Goal: Information Seeking & Learning: Learn about a topic

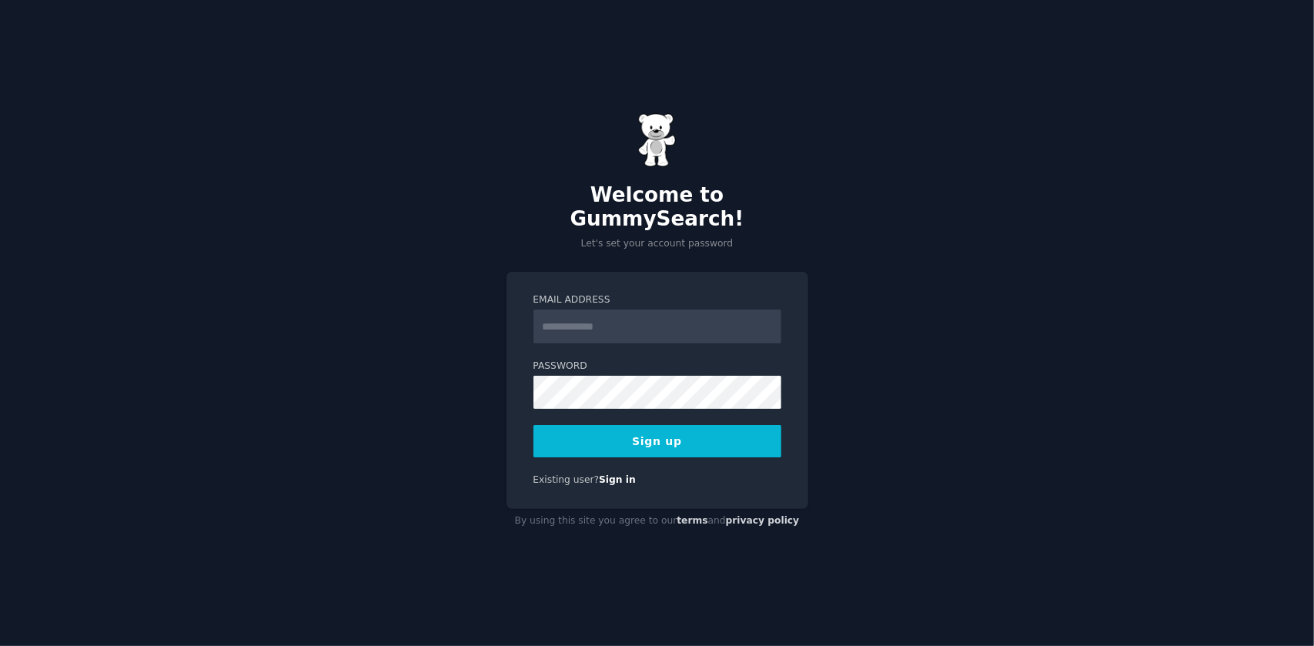
click at [571, 309] on input "Email Address" at bounding box center [657, 326] width 248 height 34
type input "**********"
click at [533, 425] on button "Sign up" at bounding box center [657, 441] width 248 height 32
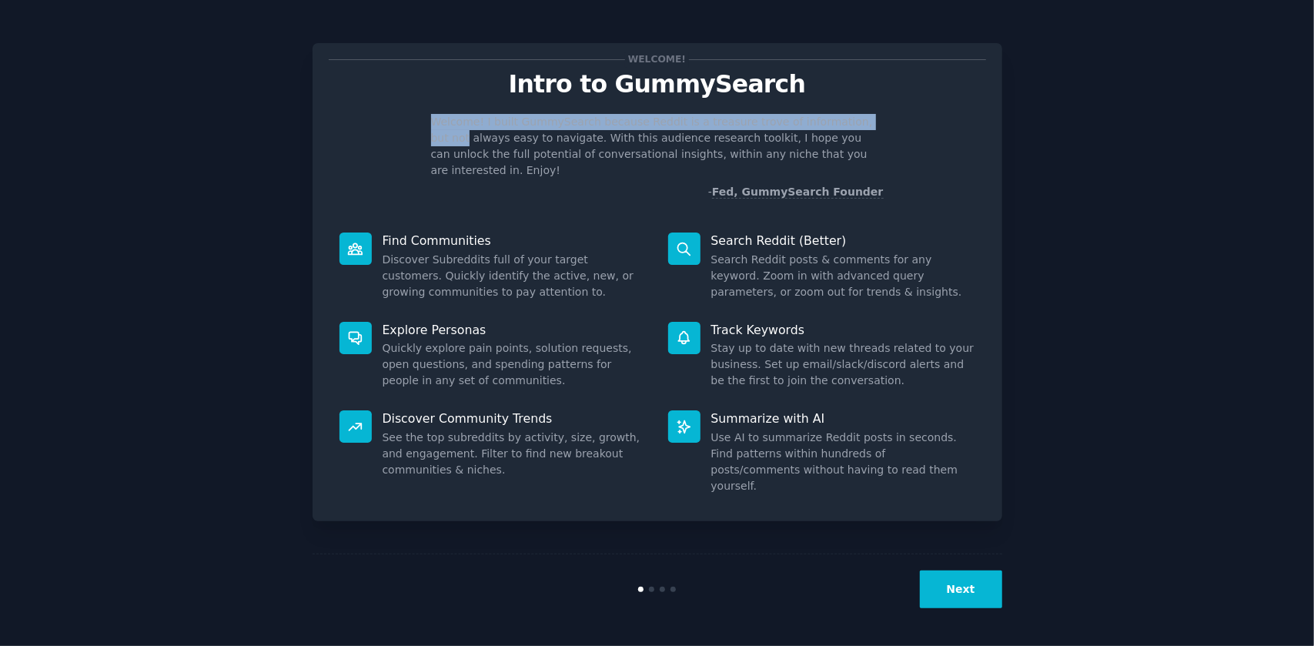
drag, startPoint x: 433, startPoint y: 122, endPoint x: 880, endPoint y: 105, distance: 447.5
click at [880, 105] on div "Welcome! Intro to GummySearch Welcome! I built GummySearch because Reddit is a …" at bounding box center [657, 129] width 657 height 141
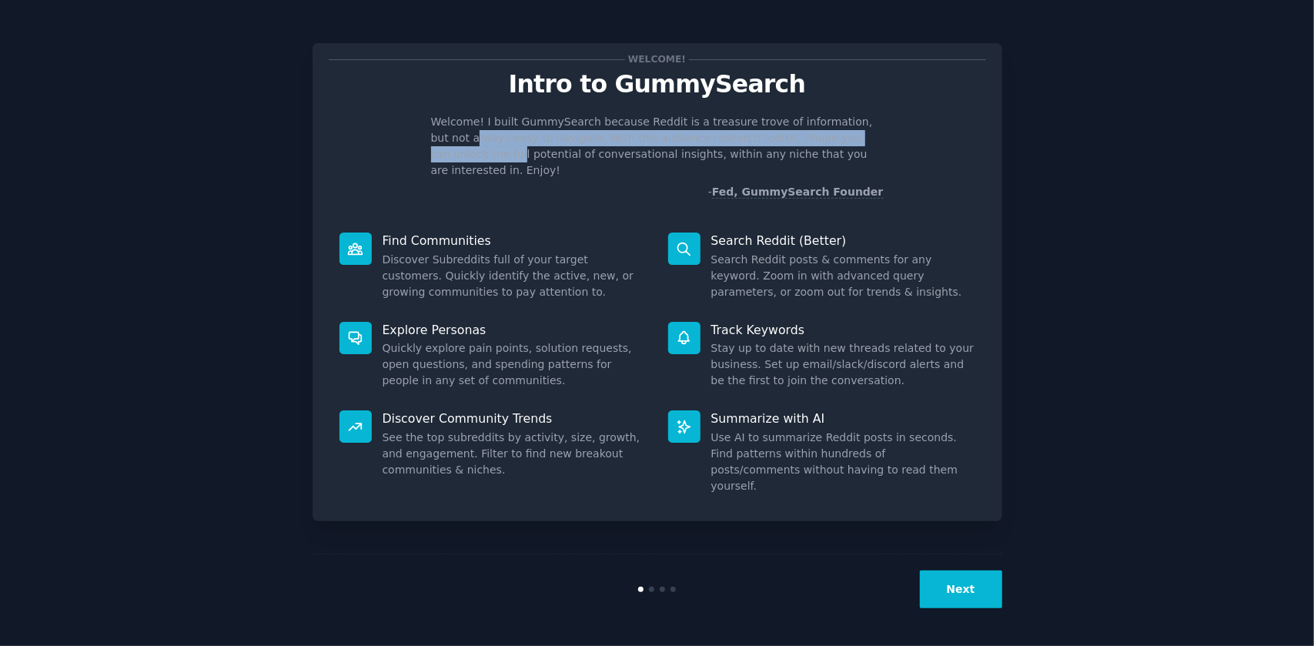
drag, startPoint x: 437, startPoint y: 140, endPoint x: 856, endPoint y: 131, distance: 418.8
click at [856, 131] on p "Welcome! I built GummySearch because Reddit is a treasure trove of information,…" at bounding box center [657, 146] width 453 height 65
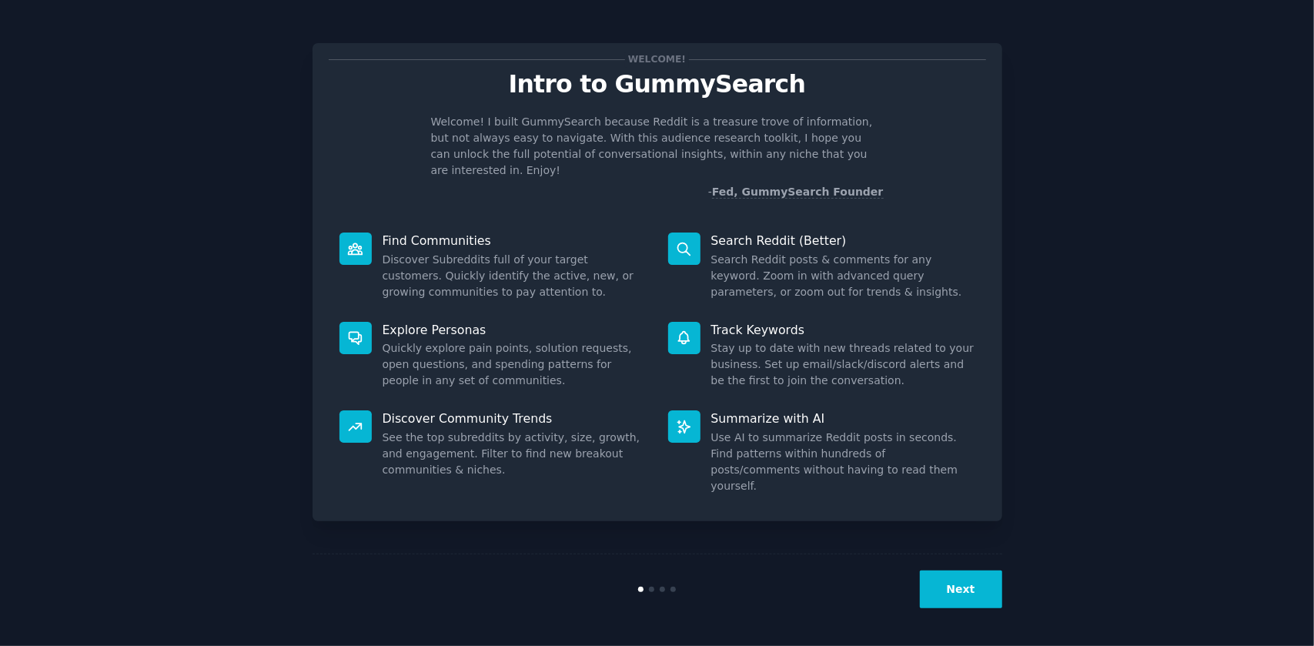
click at [865, 132] on p "Welcome! I built GummySearch because Reddit is a treasure trove of information,…" at bounding box center [657, 146] width 453 height 65
drag, startPoint x: 865, startPoint y: 132, endPoint x: 860, endPoint y: 159, distance: 27.5
click at [865, 132] on p "Welcome! I built GummySearch because Reddit is a treasure trove of information,…" at bounding box center [657, 146] width 453 height 65
click at [860, 159] on p "Welcome! I built GummySearch because Reddit is a treasure trove of information,…" at bounding box center [657, 146] width 453 height 65
click at [965, 590] on button "Next" at bounding box center [961, 589] width 82 height 38
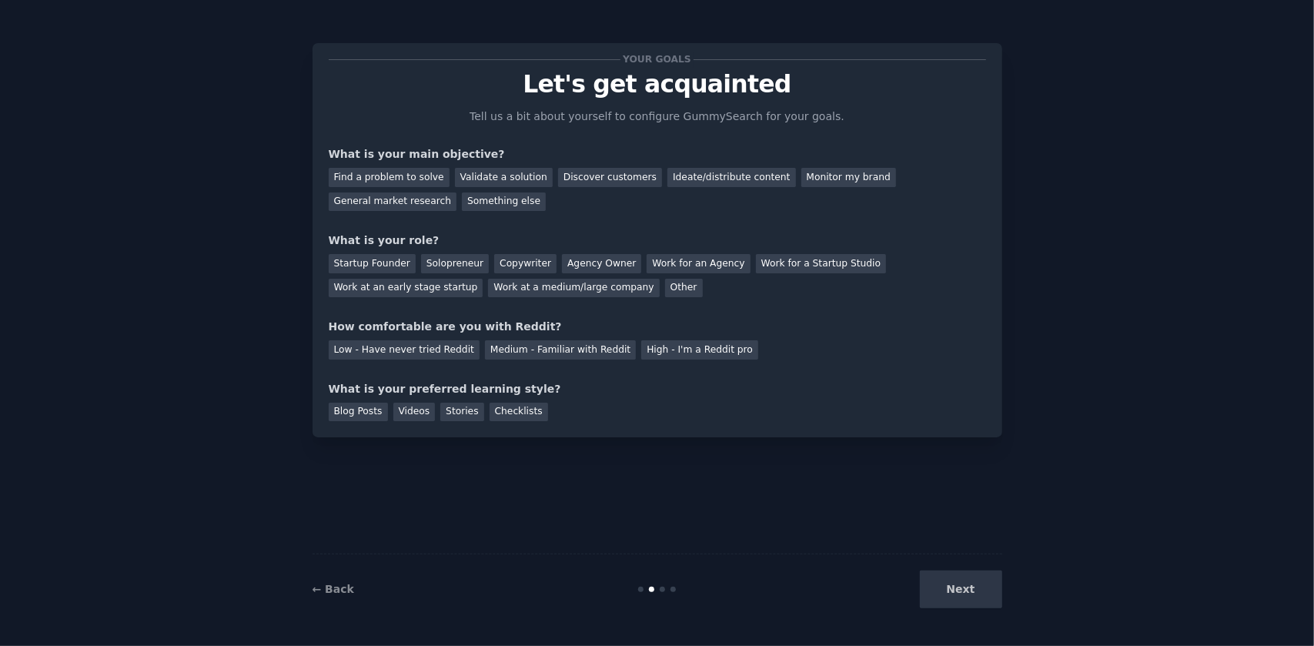
click at [964, 596] on div "Next" at bounding box center [887, 589] width 230 height 38
click at [964, 580] on div "Next" at bounding box center [887, 589] width 230 height 38
click at [962, 585] on div "Next" at bounding box center [887, 589] width 230 height 38
drag, startPoint x: 962, startPoint y: 585, endPoint x: 911, endPoint y: 577, distance: 51.4
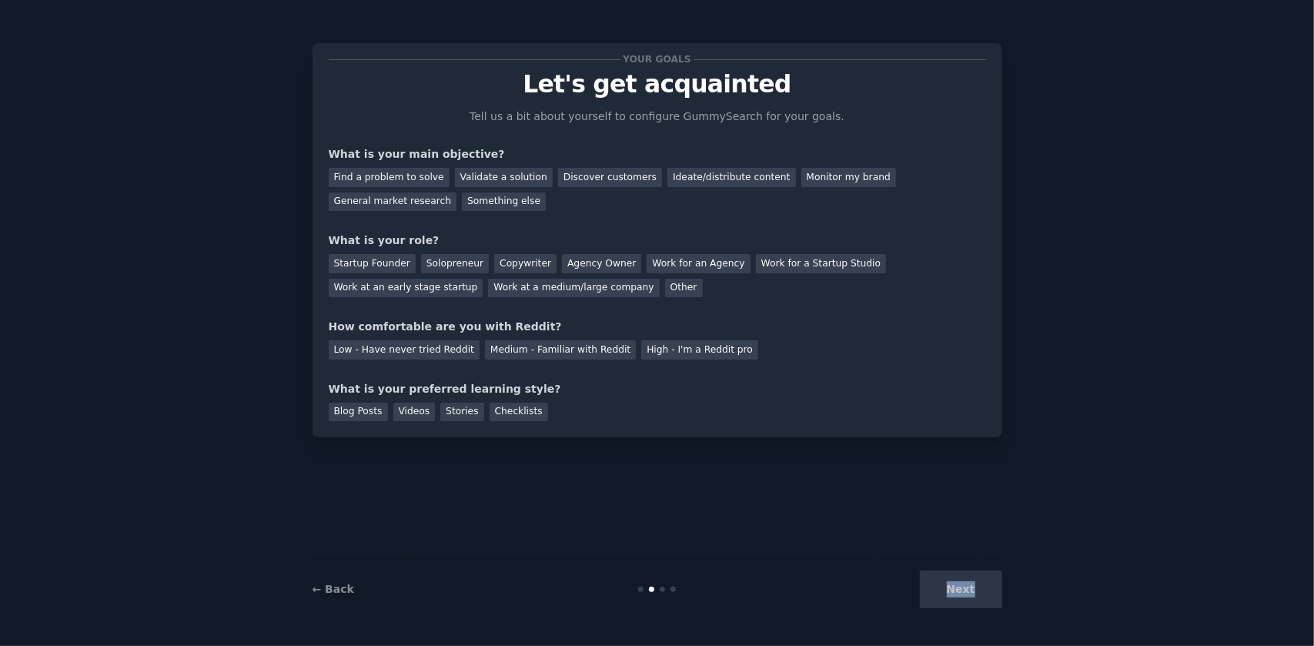
click at [961, 586] on div "Next" at bounding box center [887, 589] width 230 height 38
click at [662, 585] on div "← Back Next" at bounding box center [657, 588] width 690 height 71
click at [663, 584] on div "← Back Next" at bounding box center [657, 588] width 690 height 71
drag, startPoint x: 1137, startPoint y: 460, endPoint x: 1122, endPoint y: 440, distance: 25.2
click at [1128, 449] on div "Your goals Let's get acquainted Tell us a bit about yourself to configure Gummy…" at bounding box center [657, 323] width 1271 height 603
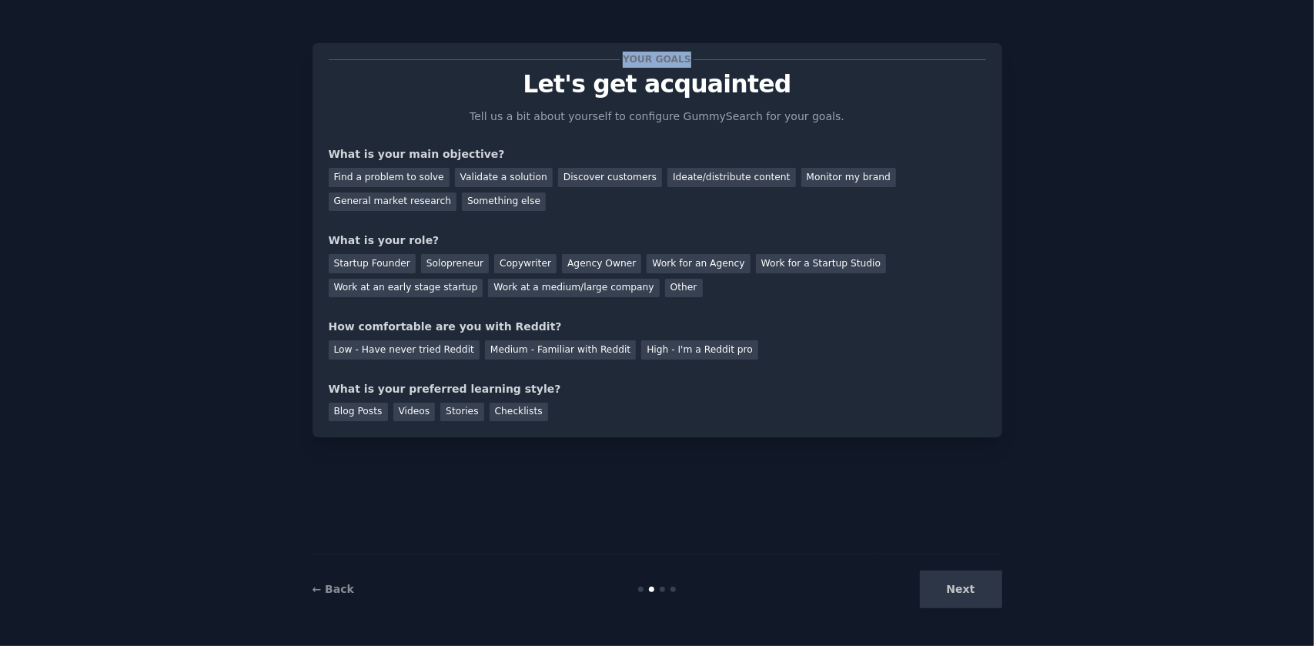
click at [915, 63] on div "Your goals Let's get acquainted Tell us a bit about yourself to configure Gummy…" at bounding box center [657, 323] width 690 height 603
click at [957, 563] on div "Your goals Let's get acquainted Tell us a bit about yourself to configure Gummy…" at bounding box center [657, 323] width 690 height 603
click at [954, 590] on div "Next" at bounding box center [887, 589] width 230 height 38
click at [954, 592] on div "Next" at bounding box center [887, 589] width 230 height 38
click at [954, 593] on div "Next" at bounding box center [887, 589] width 230 height 38
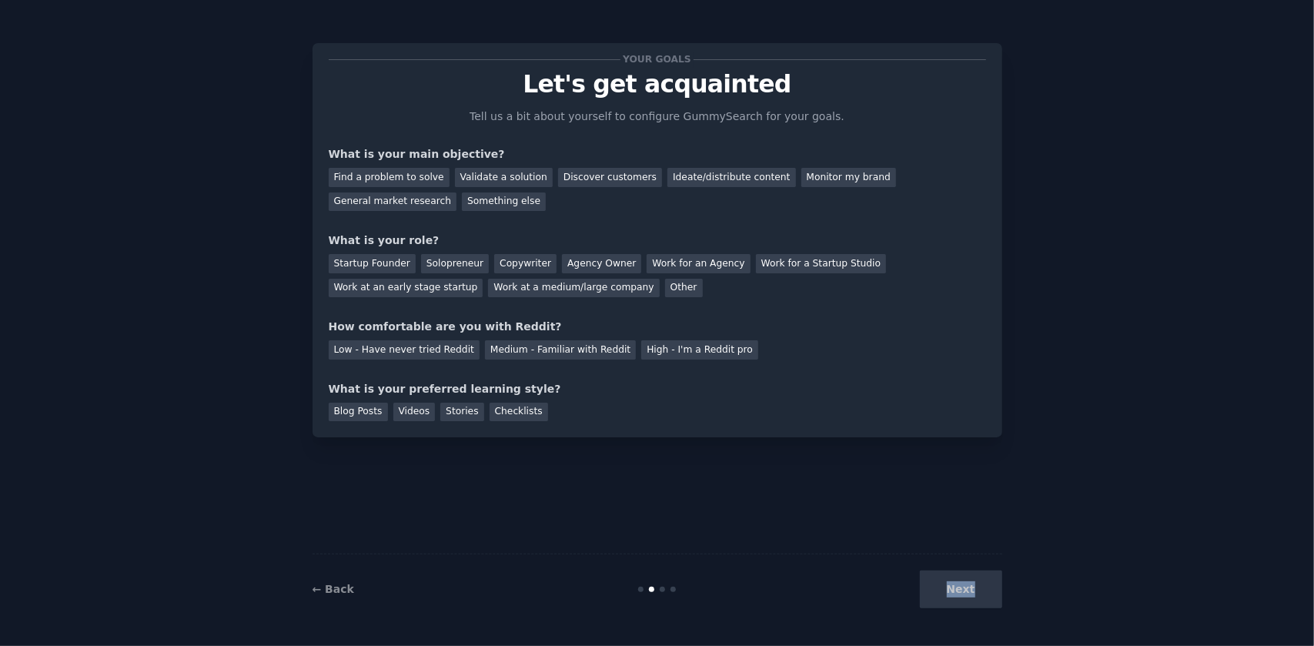
drag, startPoint x: 954, startPoint y: 593, endPoint x: 954, endPoint y: 584, distance: 9.3
click at [954, 586] on div "Next" at bounding box center [887, 589] width 230 height 38
click at [457, 192] on div "General market research" at bounding box center [393, 201] width 129 height 19
drag, startPoint x: 449, startPoint y: 262, endPoint x: 474, endPoint y: 228, distance: 42.9
click at [474, 228] on div "Your goals Let's get acquainted Tell us a bit about yourself to configure Gummy…" at bounding box center [657, 240] width 657 height 362
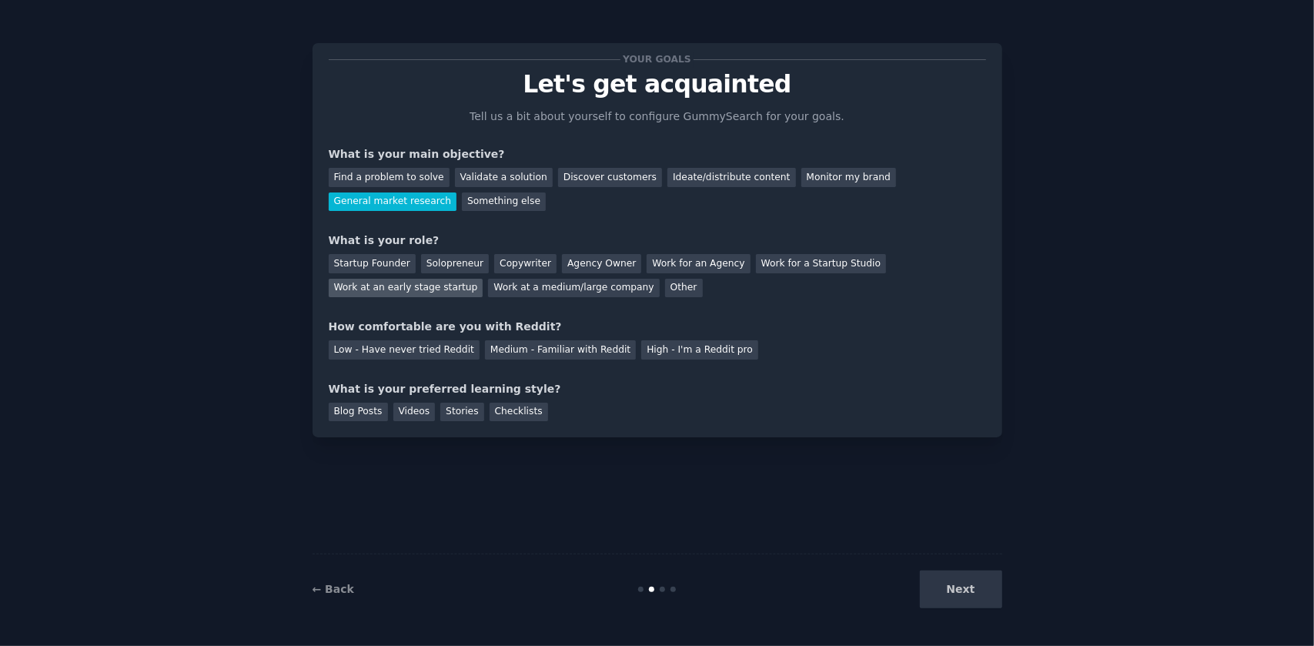
click at [483, 279] on div "Work at an early stage startup" at bounding box center [406, 288] width 155 height 19
click at [499, 346] on div "Medium - Familiar with Reddit" at bounding box center [560, 349] width 151 height 19
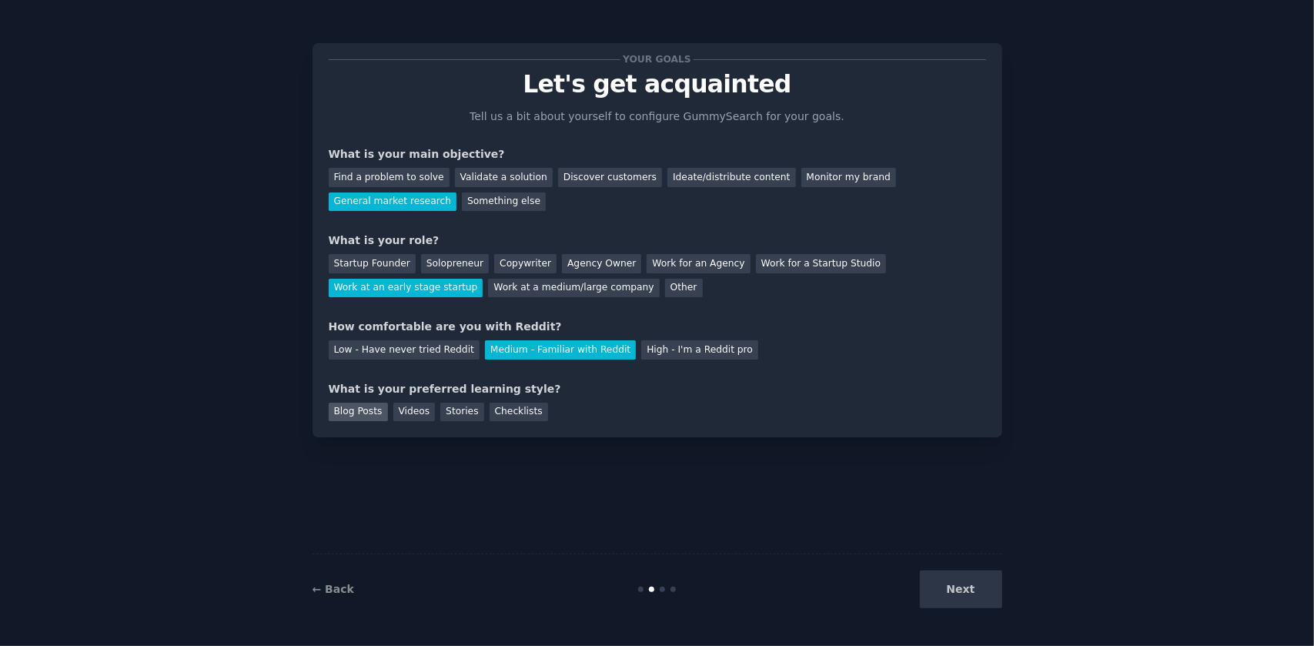
click at [372, 403] on div "Blog Posts" at bounding box center [358, 412] width 59 height 19
click at [403, 408] on div "Videos" at bounding box center [414, 412] width 42 height 19
click at [449, 408] on div "Stories" at bounding box center [461, 412] width 43 height 19
click at [505, 407] on div "Checklists" at bounding box center [518, 412] width 58 height 19
click at [404, 406] on div "Videos" at bounding box center [414, 412] width 42 height 19
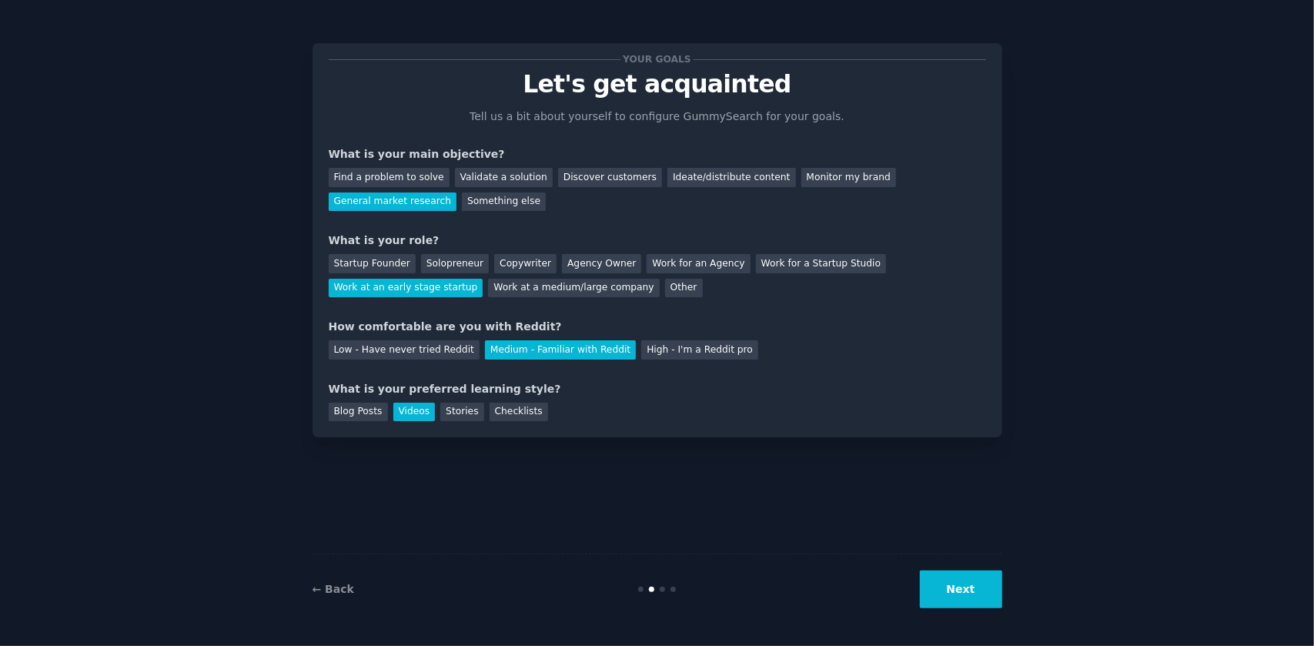
click at [942, 585] on button "Next" at bounding box center [961, 589] width 82 height 38
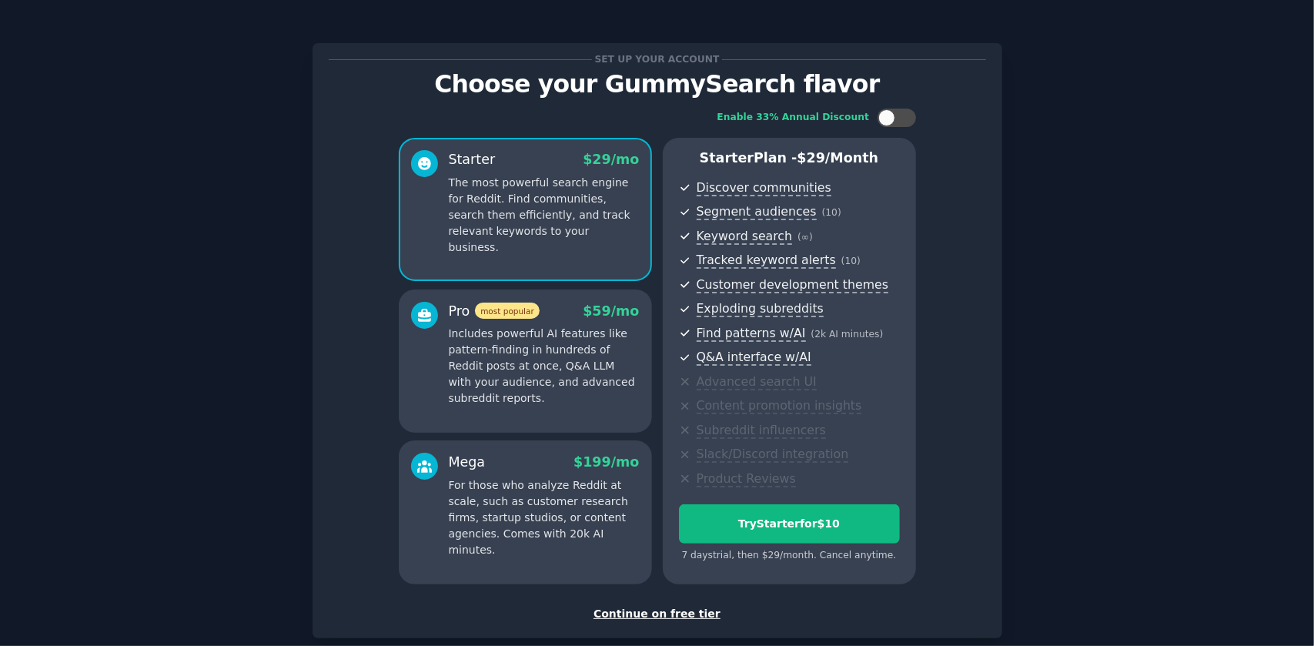
click at [688, 610] on div "Continue on free tier" at bounding box center [657, 614] width 657 height 16
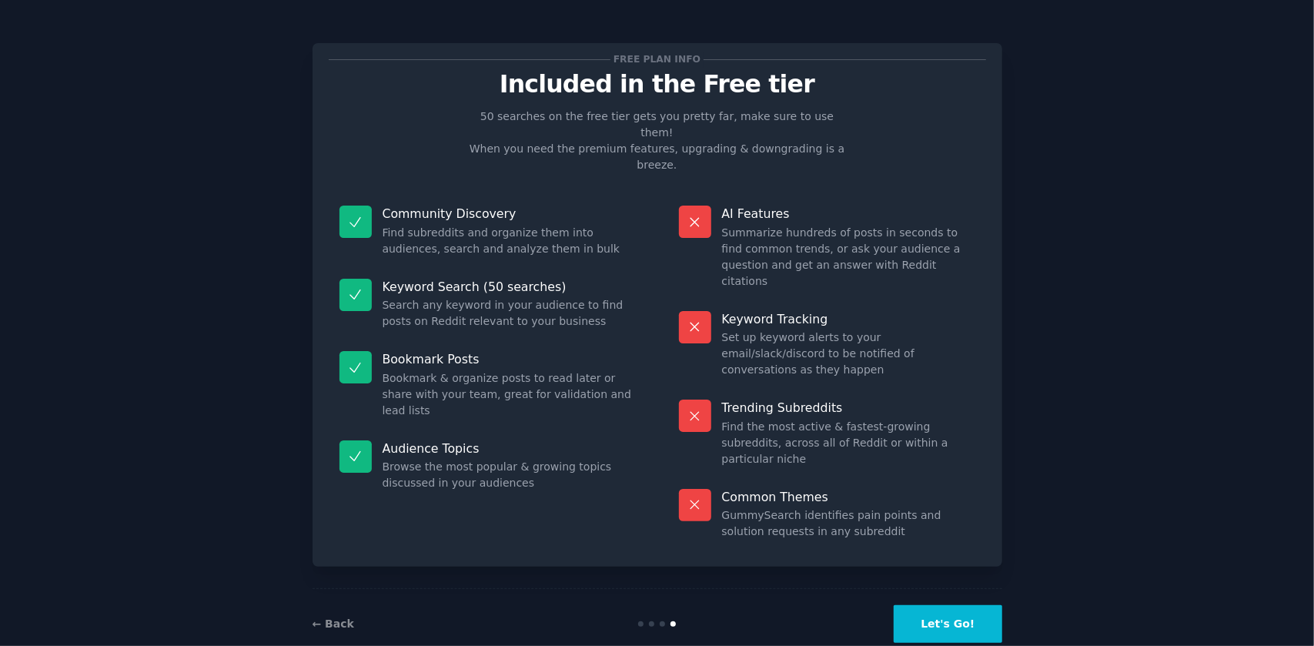
click at [332, 616] on div "← Back" at bounding box center [427, 624] width 230 height 16
click at [335, 617] on link "← Back" at bounding box center [333, 623] width 42 height 12
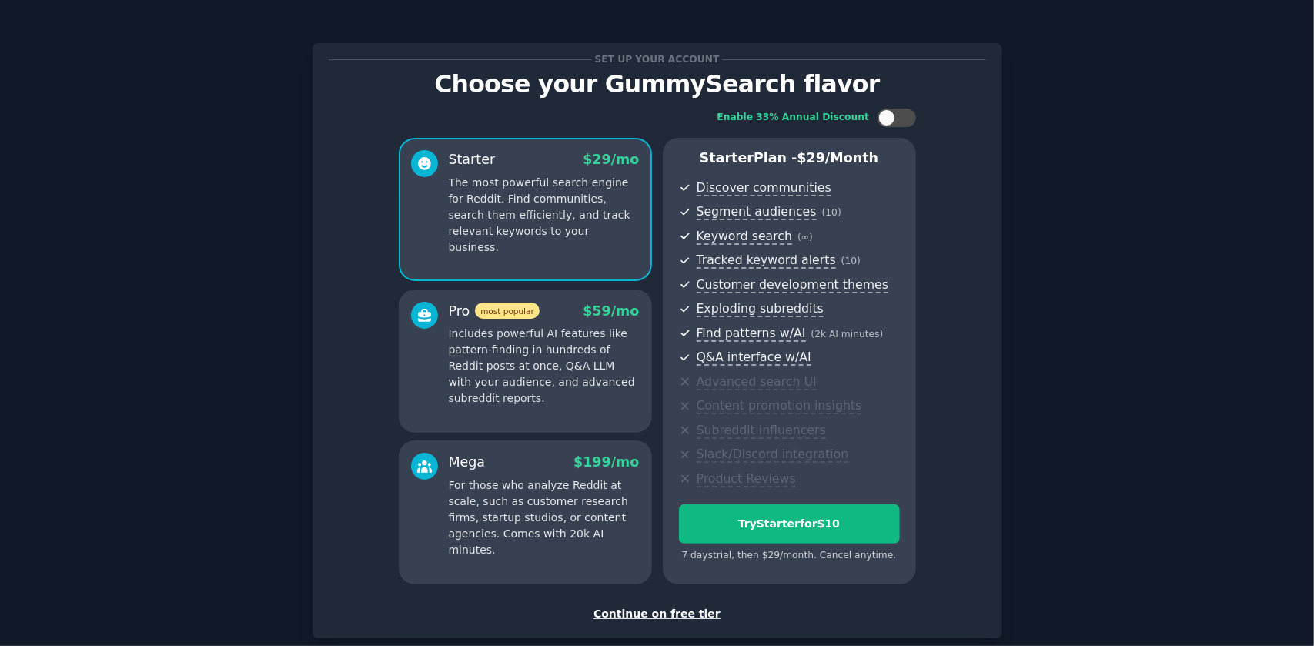
click at [651, 614] on div "Continue on free tier" at bounding box center [657, 614] width 657 height 16
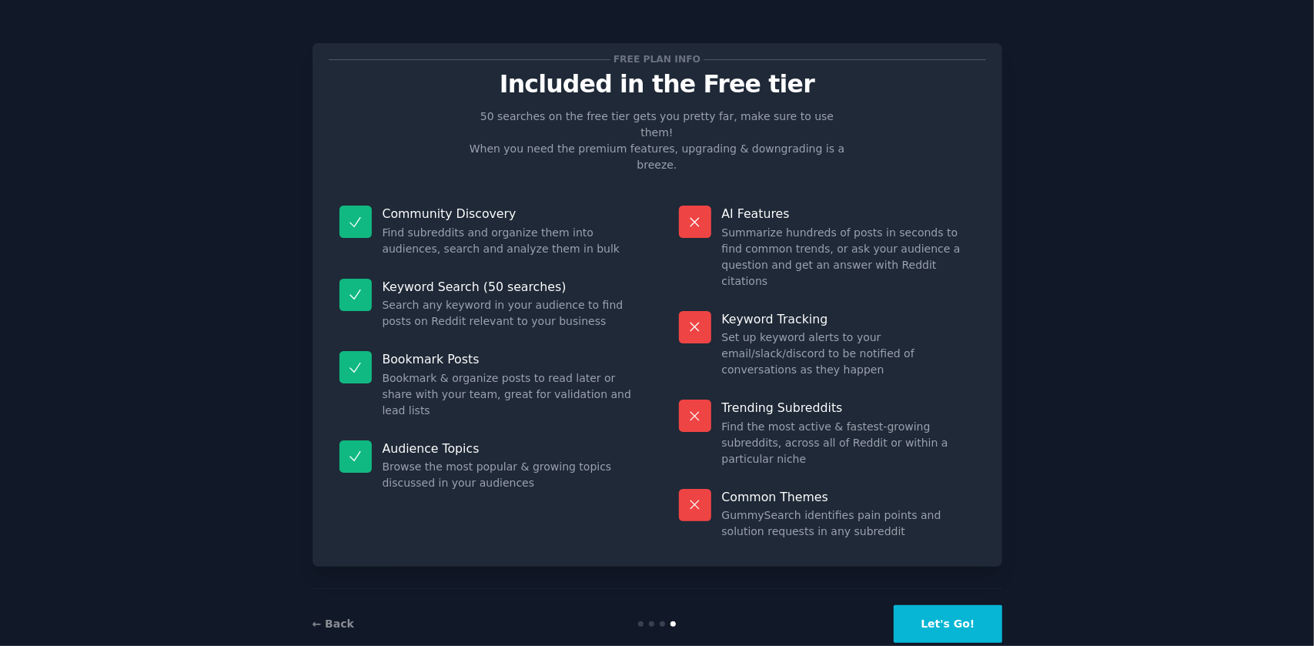
click at [965, 605] on button "Let's Go!" at bounding box center [948, 624] width 108 height 38
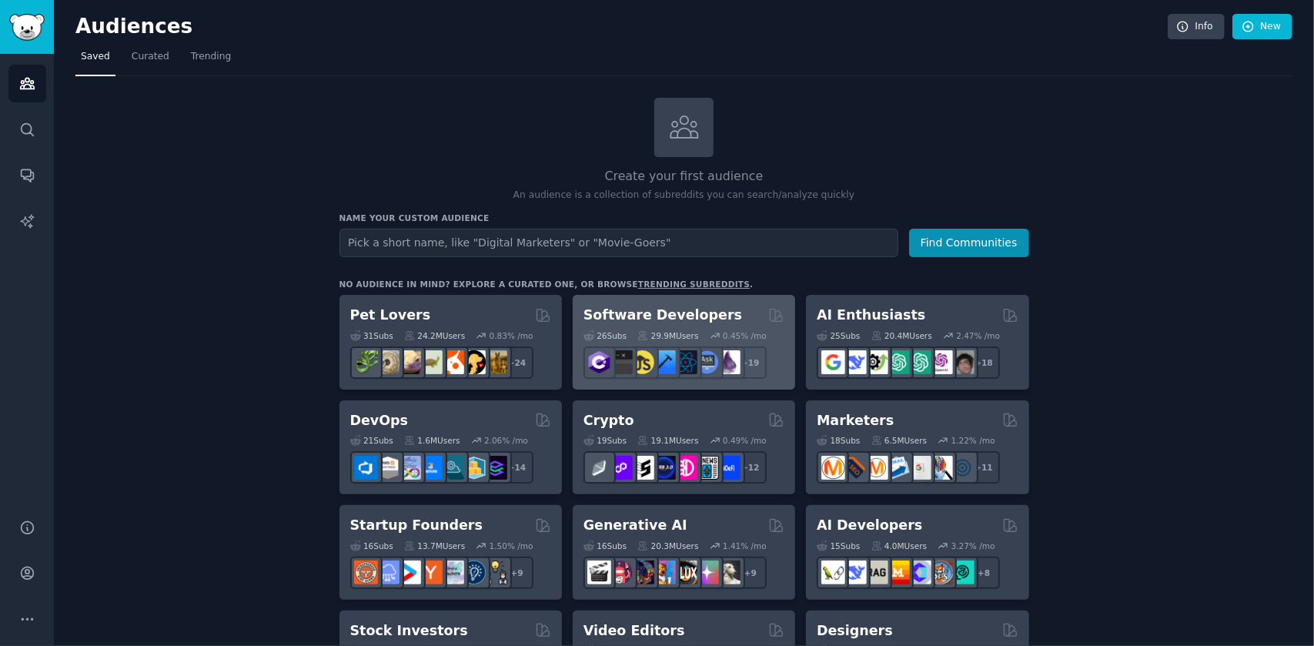
click at [642, 319] on h2 "Software Developers" at bounding box center [662, 315] width 159 height 19
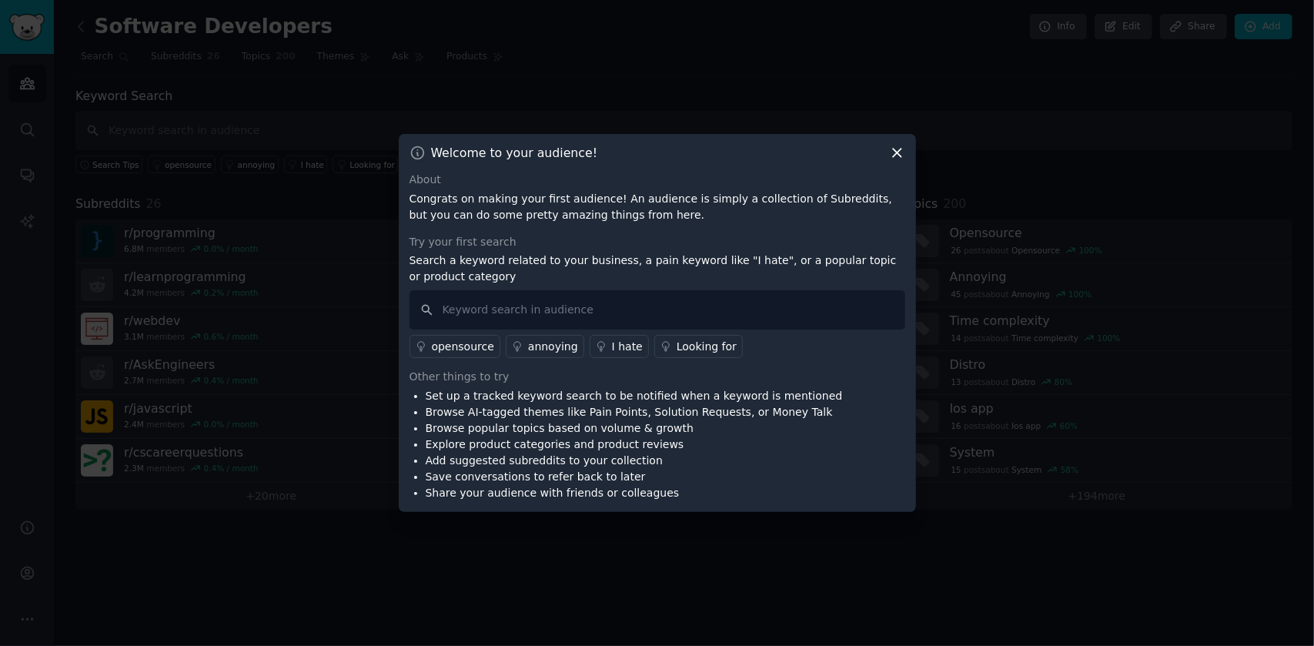
click at [901, 157] on icon at bounding box center [897, 153] width 16 height 16
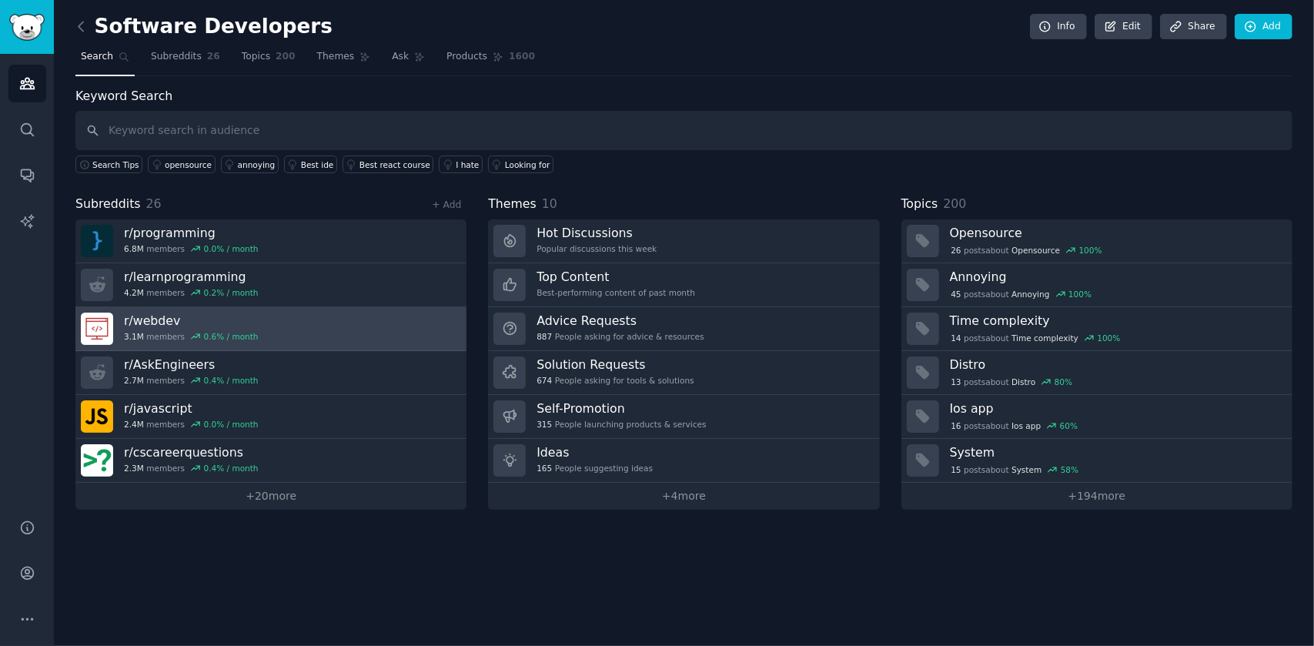
click at [169, 321] on h3 "r/ webdev" at bounding box center [191, 320] width 135 height 16
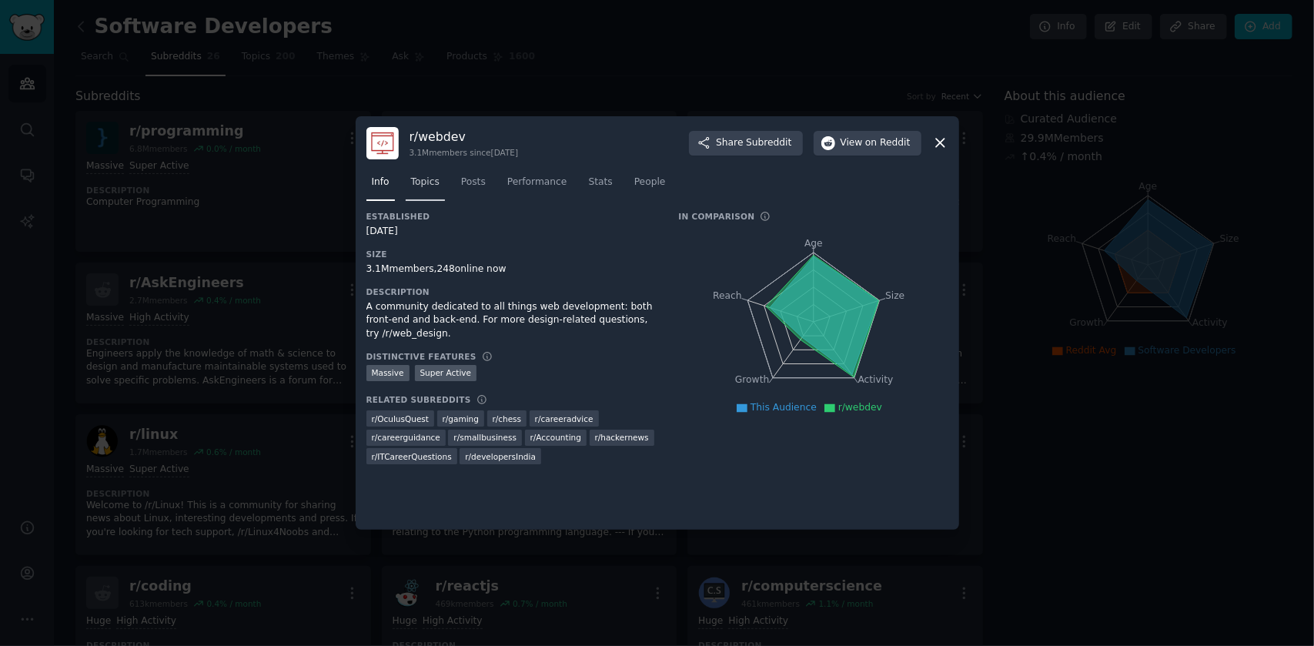
click at [430, 189] on link "Topics" at bounding box center [425, 186] width 39 height 32
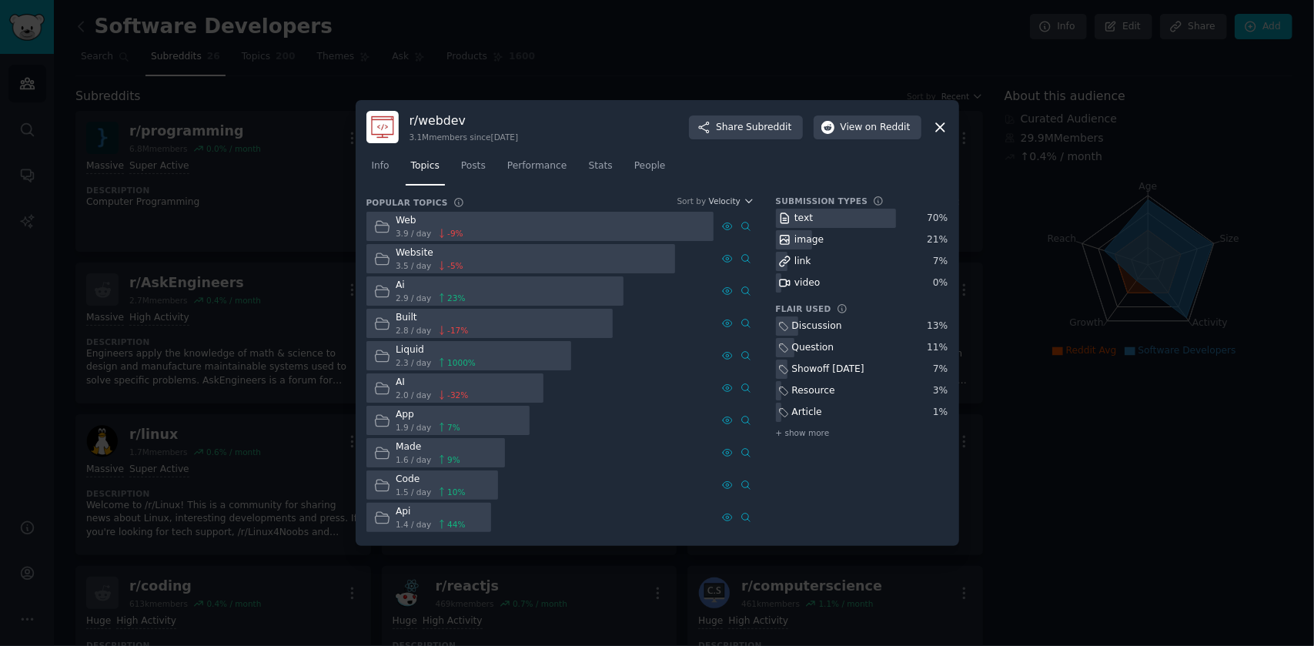
click at [399, 261] on span "3.5 / day" at bounding box center [413, 265] width 35 height 11
click at [457, 168] on link "Posts" at bounding box center [473, 170] width 35 height 32
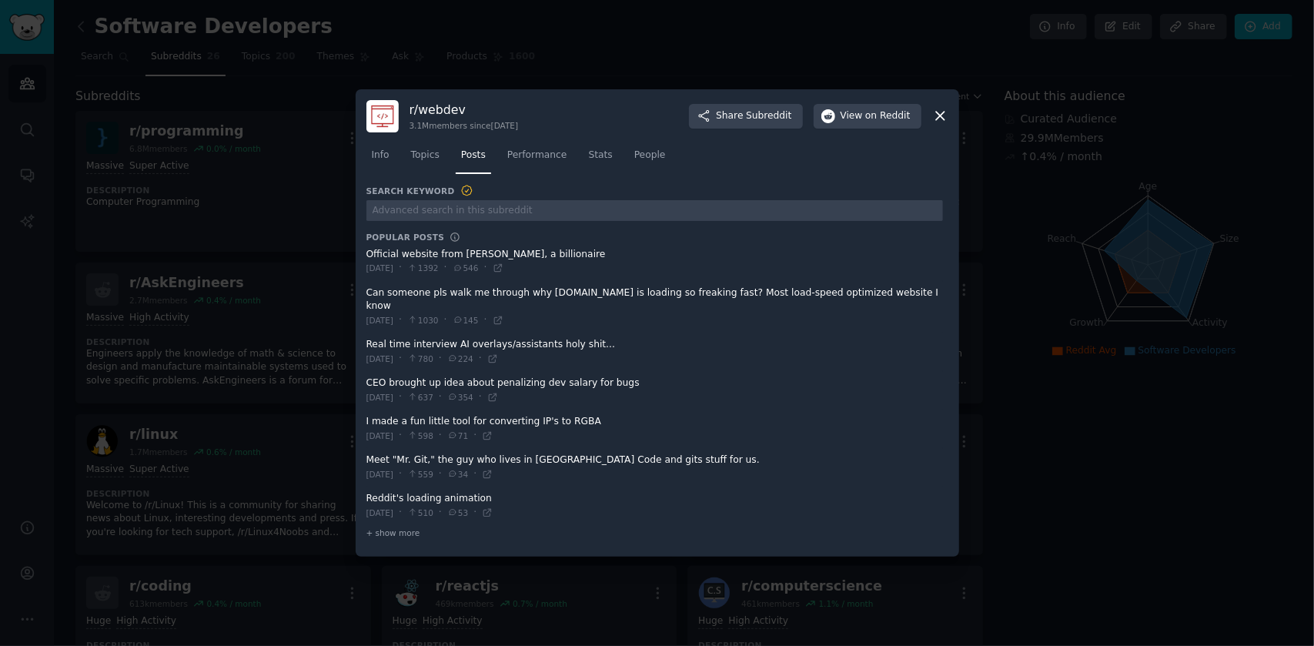
click at [474, 259] on span at bounding box center [654, 261] width 576 height 38
click at [525, 162] on span "Performance" at bounding box center [537, 156] width 60 height 14
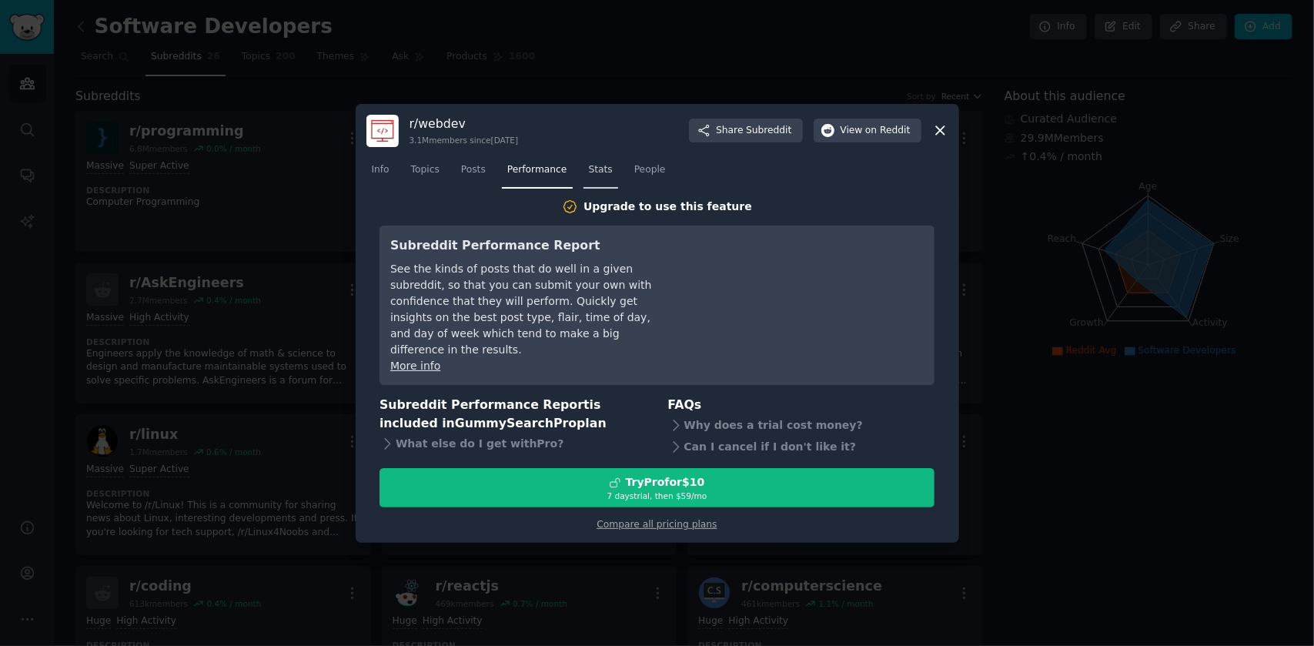
click at [590, 177] on span "Stats" at bounding box center [601, 170] width 24 height 14
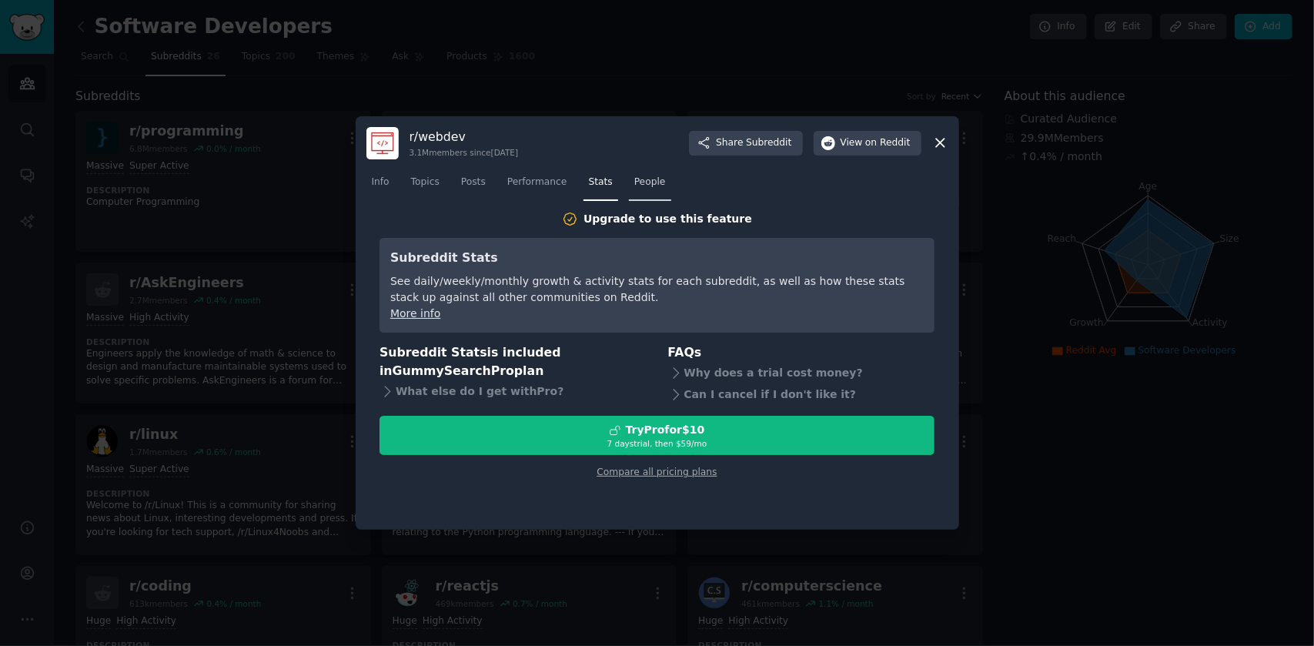
click at [634, 184] on span "People" at bounding box center [650, 182] width 32 height 14
click at [382, 184] on span "Info" at bounding box center [381, 182] width 18 height 14
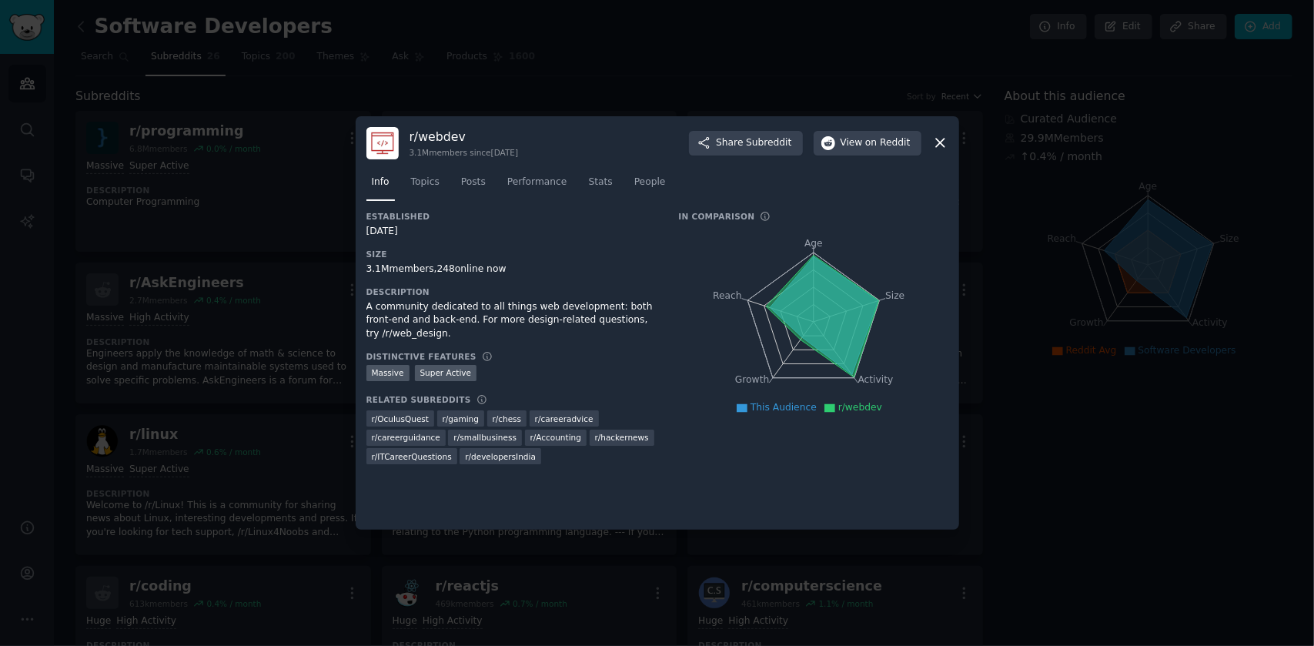
click at [945, 142] on icon at bounding box center [940, 143] width 16 height 16
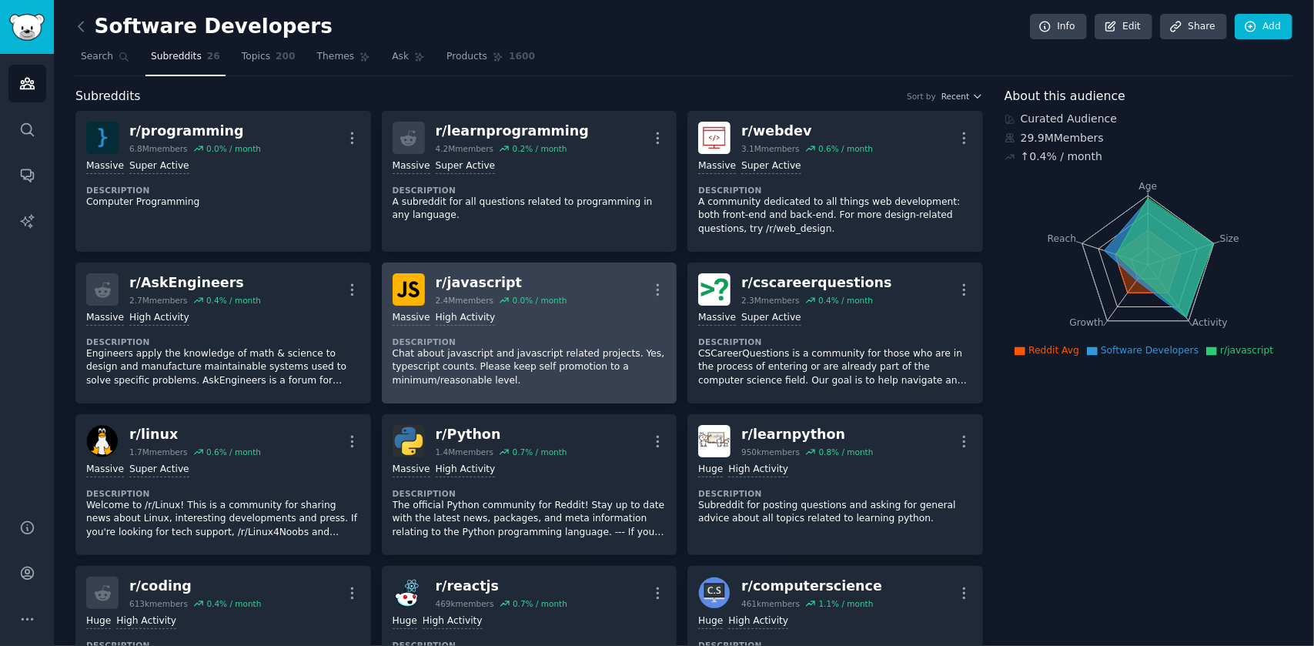
click at [468, 290] on div "r/ javascript" at bounding box center [502, 282] width 132 height 19
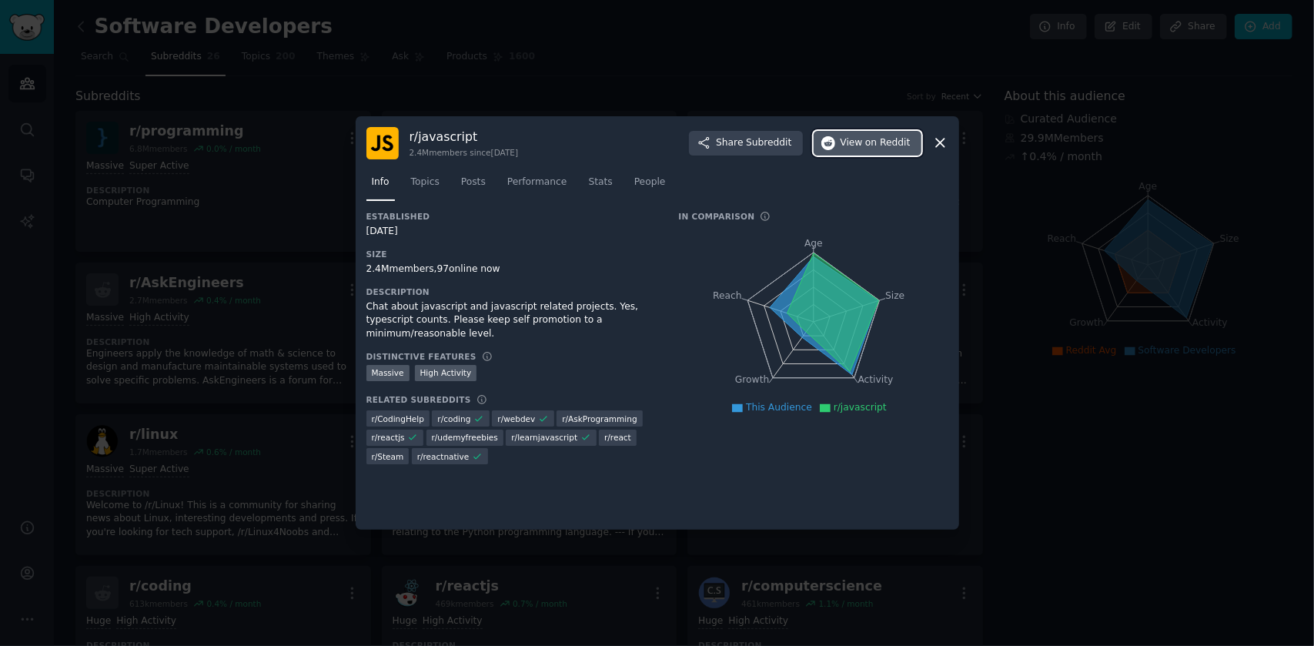
click at [884, 141] on span "on Reddit" at bounding box center [887, 143] width 45 height 14
click at [946, 143] on icon at bounding box center [940, 143] width 16 height 16
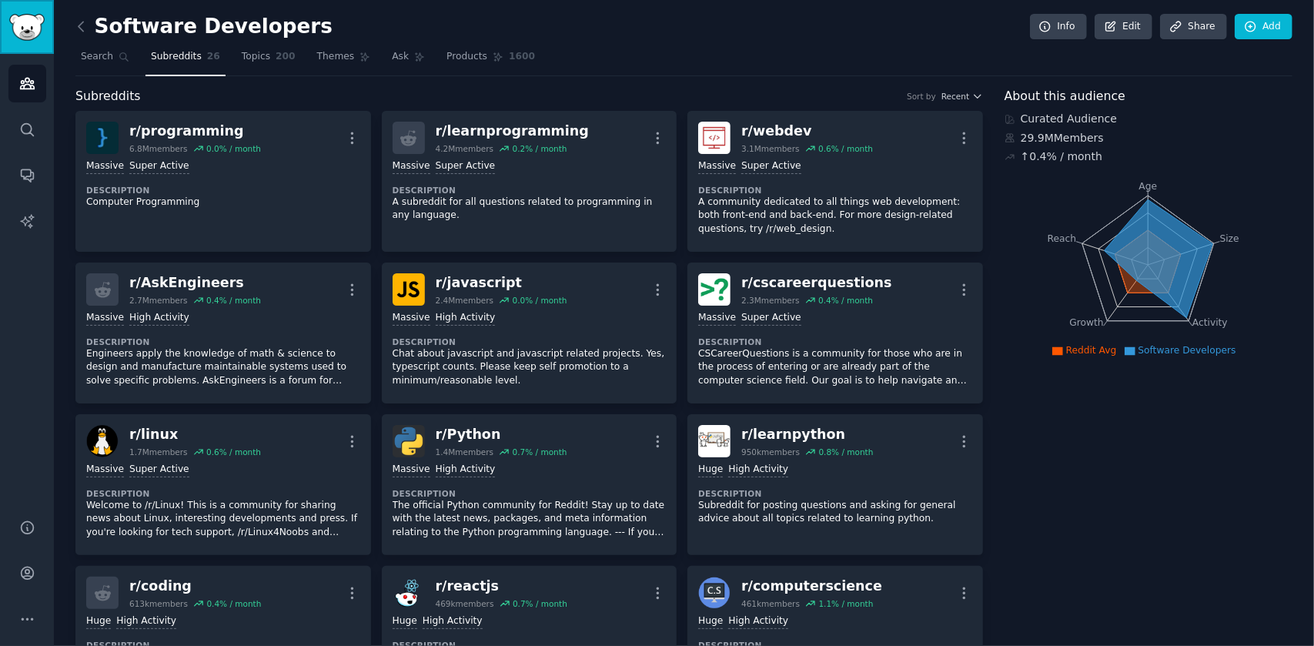
click at [37, 18] on img "Sidebar" at bounding box center [26, 27] width 35 height 27
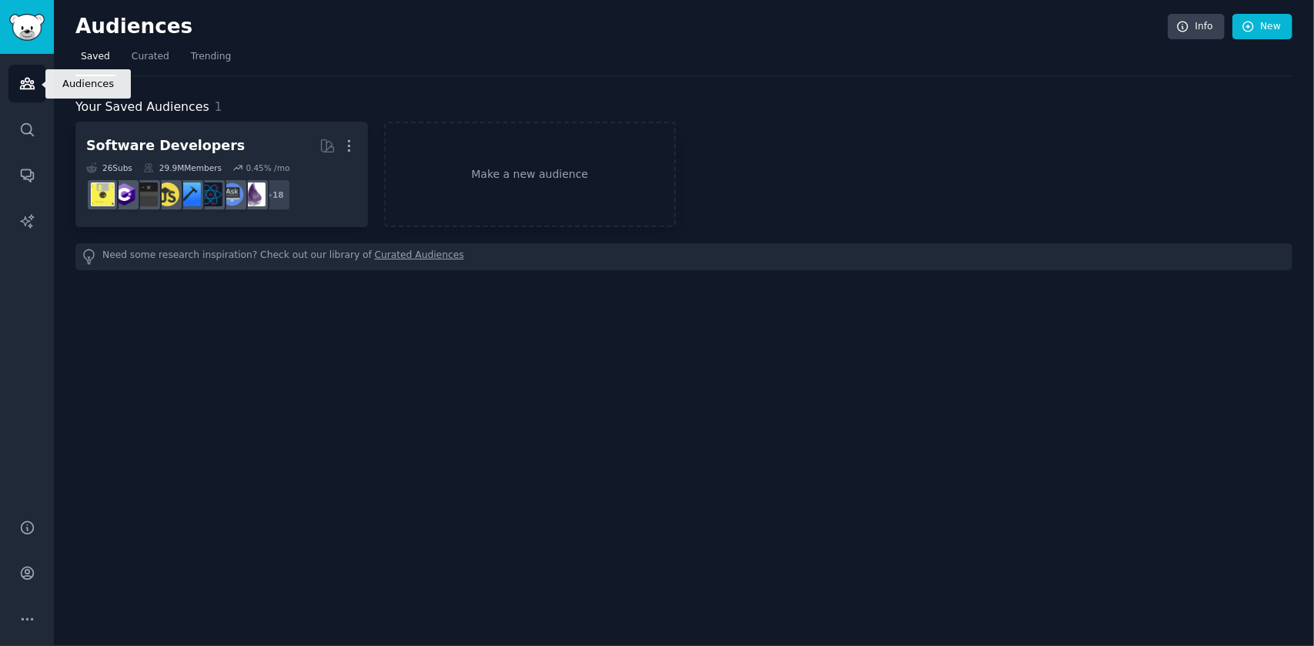
click at [42, 85] on link "Audiences" at bounding box center [27, 84] width 38 height 38
click at [25, 82] on icon "Sidebar" at bounding box center [27, 84] width 14 height 11
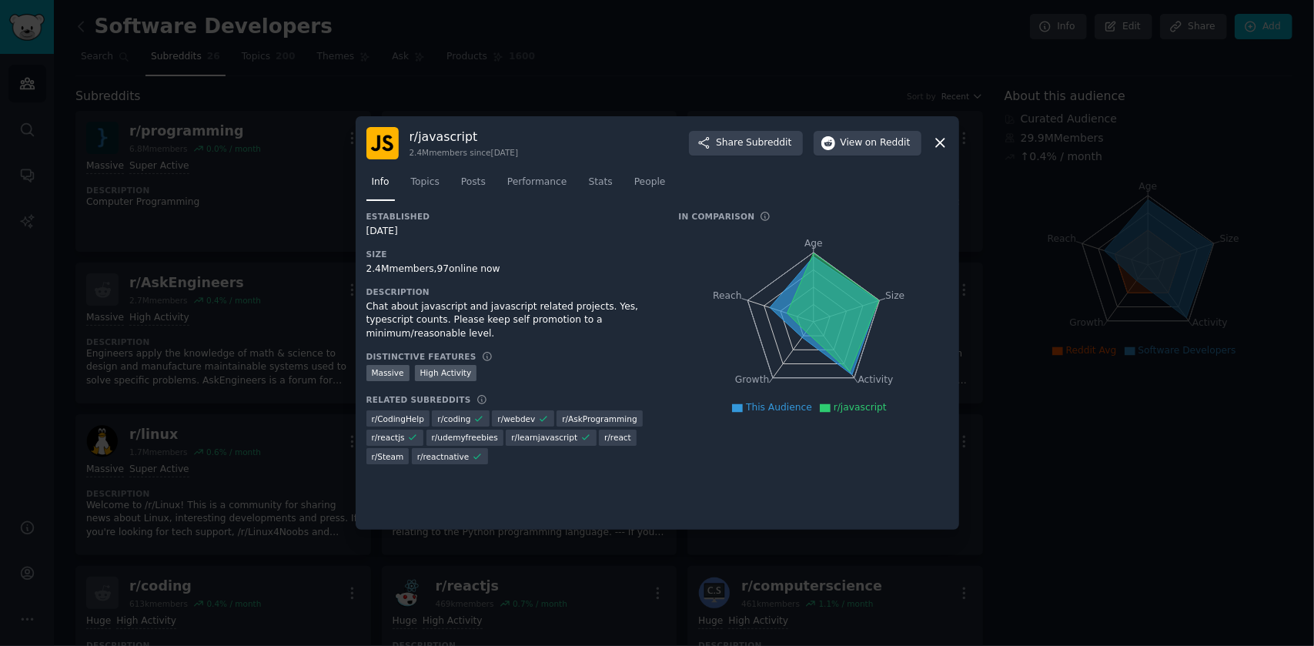
drag, startPoint x: 952, startPoint y: 139, endPoint x: 480, endPoint y: 47, distance: 480.7
click at [951, 139] on div "r/ javascript 2.4M members since 01/25/2008 Share Subreddit View on Reddit Info…" at bounding box center [657, 323] width 603 height 414
click at [937, 141] on icon at bounding box center [940, 143] width 8 height 8
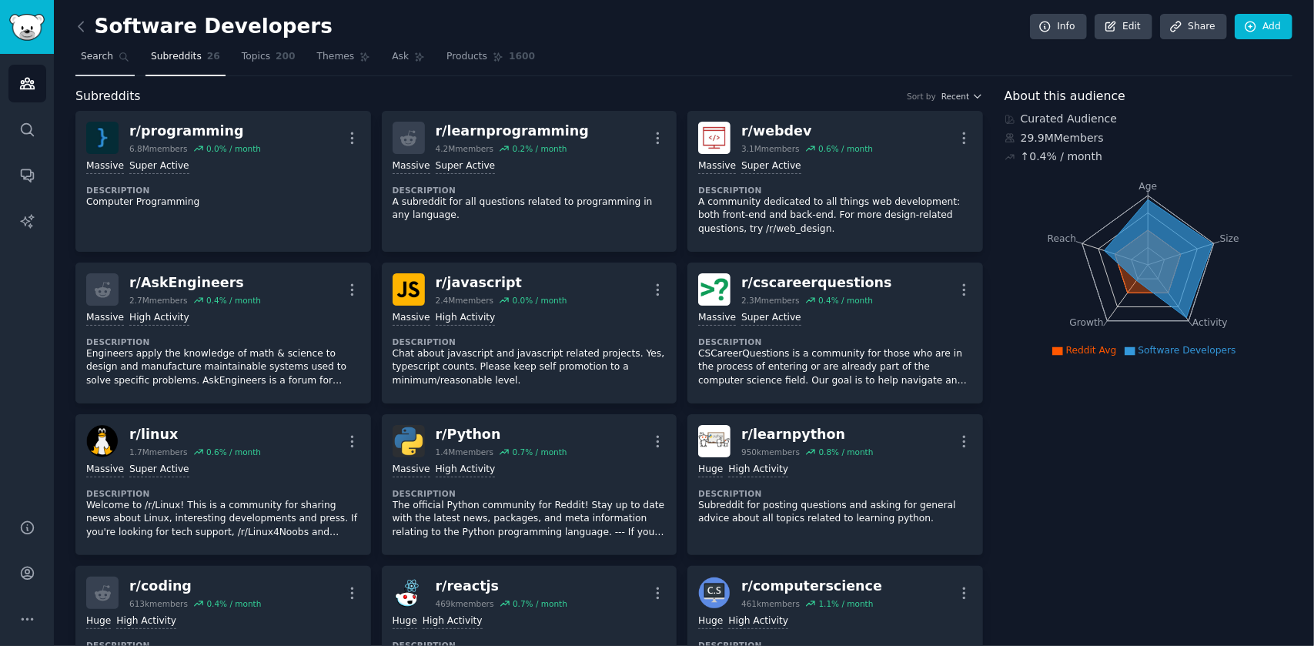
click at [106, 55] on span "Search" at bounding box center [97, 57] width 32 height 14
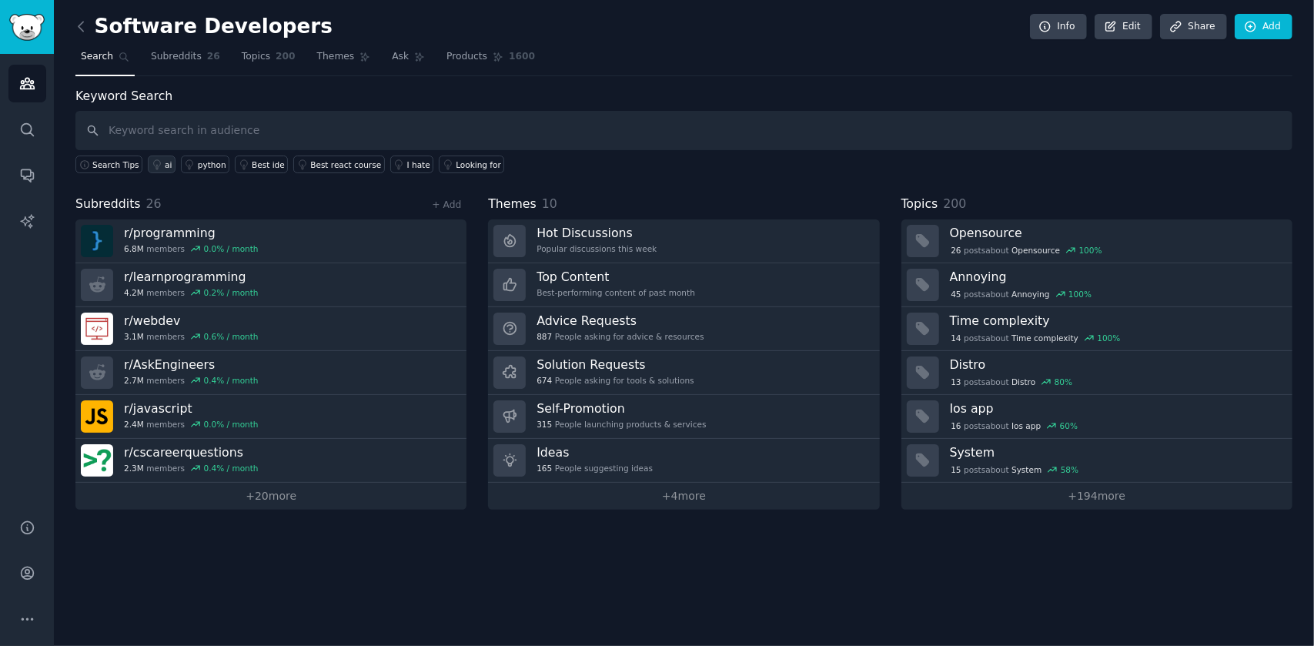
click at [153, 162] on icon at bounding box center [156, 163] width 7 height 9
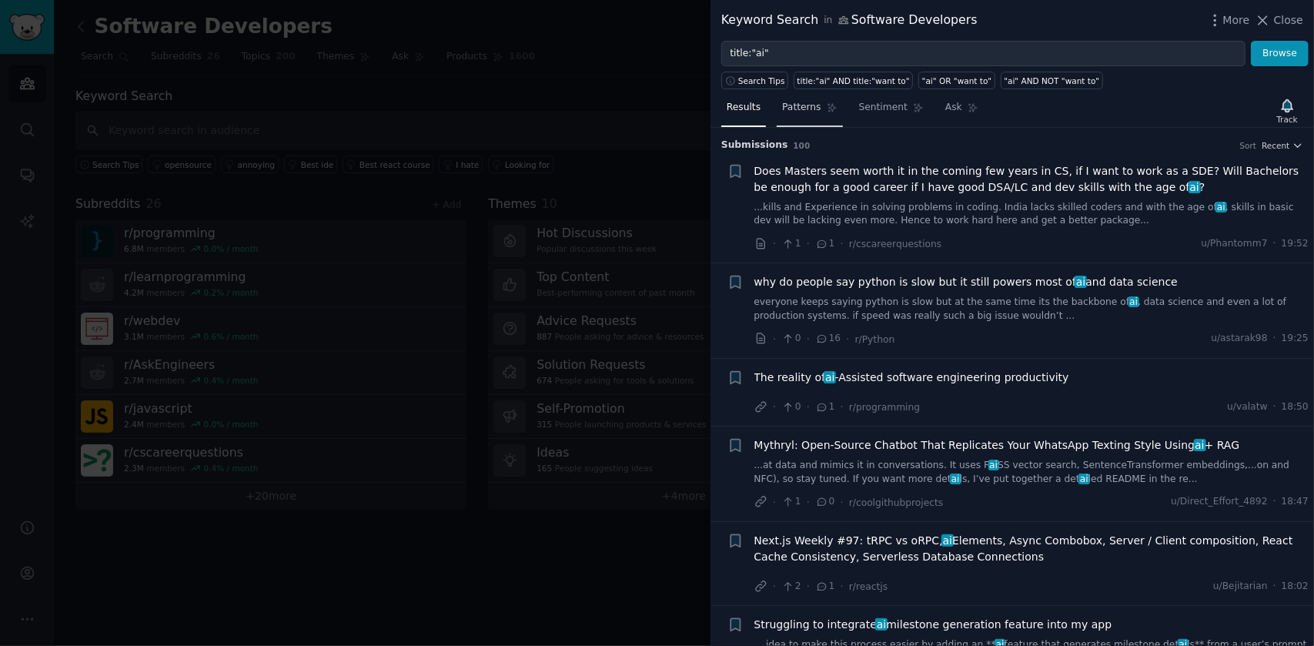
click at [800, 102] on span "Patterns" at bounding box center [801, 108] width 38 height 14
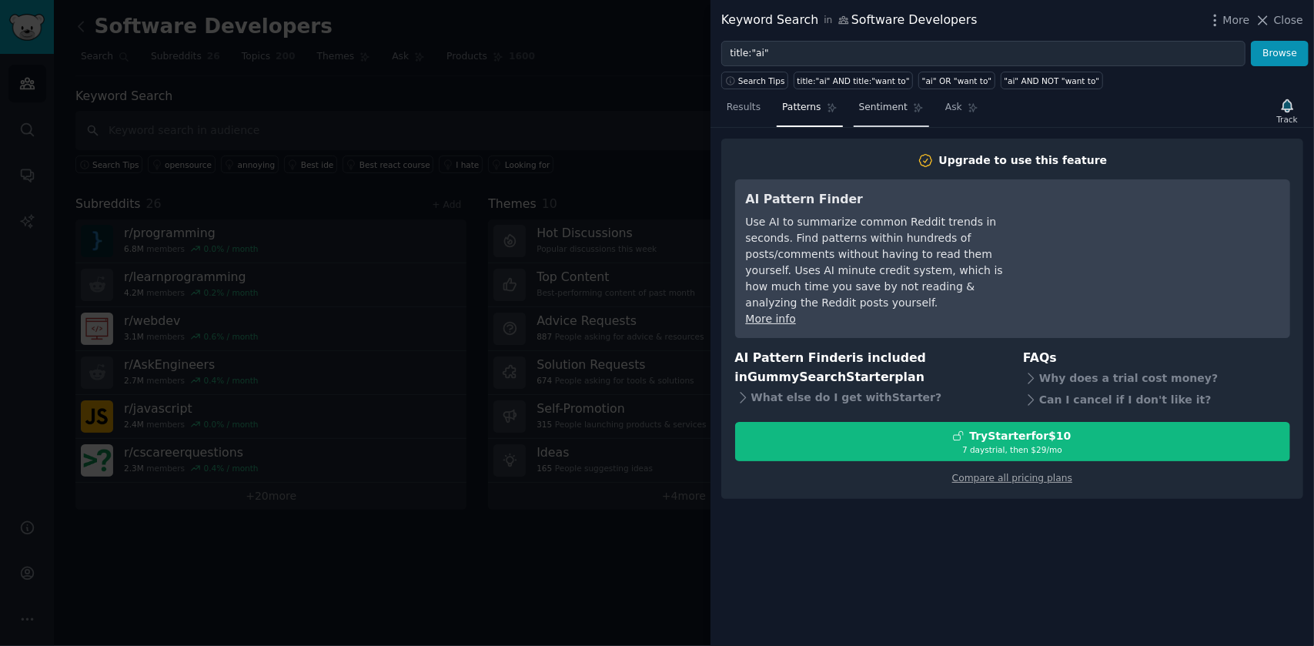
click at [879, 109] on span "Sentiment" at bounding box center [883, 108] width 48 height 14
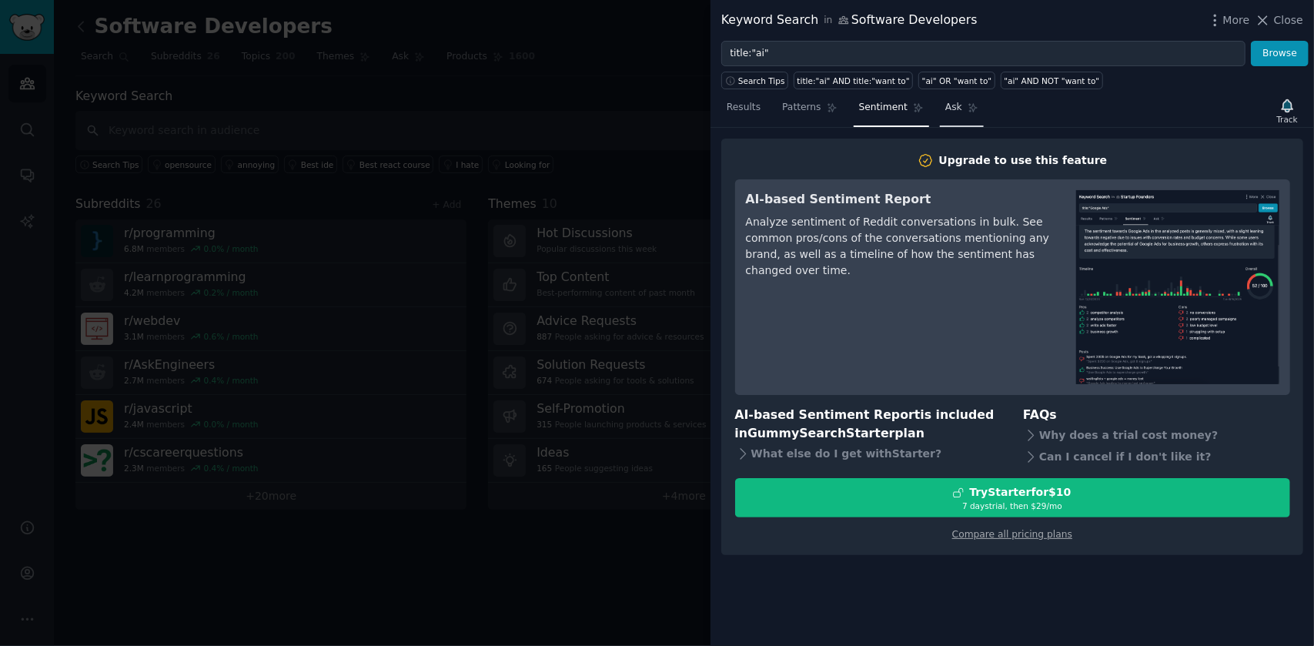
click at [945, 111] on span "Ask" at bounding box center [953, 108] width 17 height 14
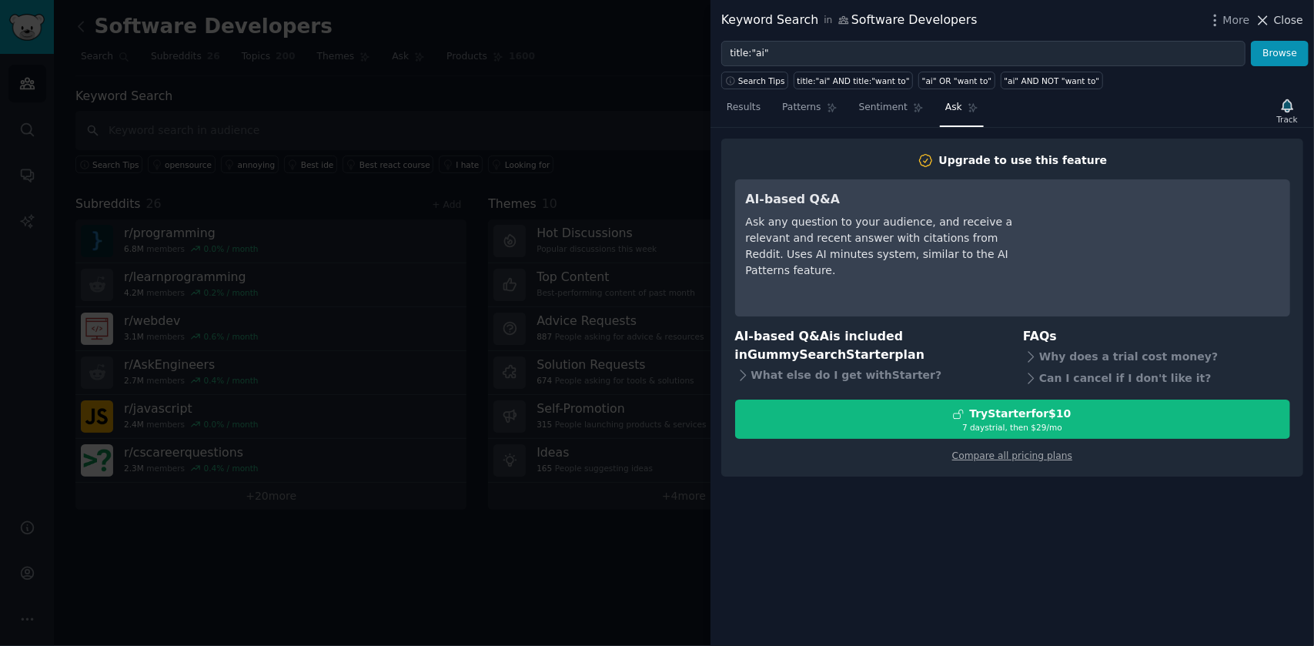
click at [1296, 19] on span "Close" at bounding box center [1288, 20] width 29 height 16
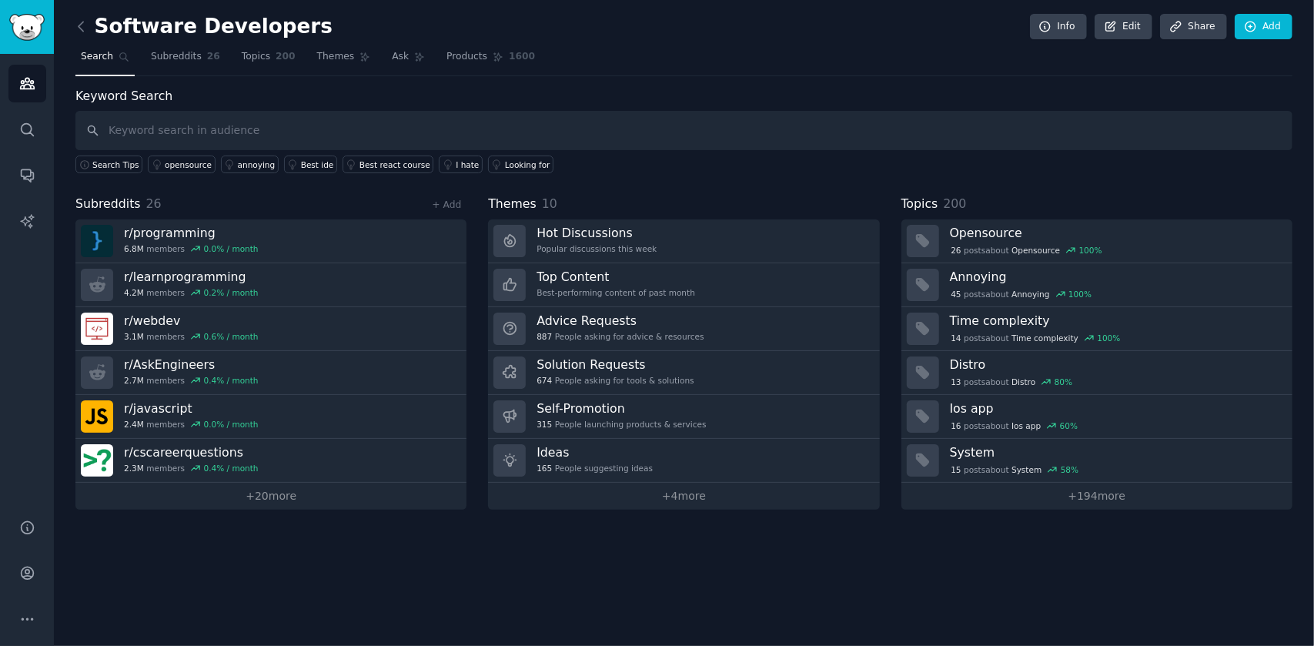
drag, startPoint x: 864, startPoint y: 18, endPoint x: 850, endPoint y: 26, distance: 16.2
click at [864, 17] on div "Software Developers Info Edit Share Add" at bounding box center [683, 30] width 1217 height 32
